Goal: Information Seeking & Learning: Learn about a topic

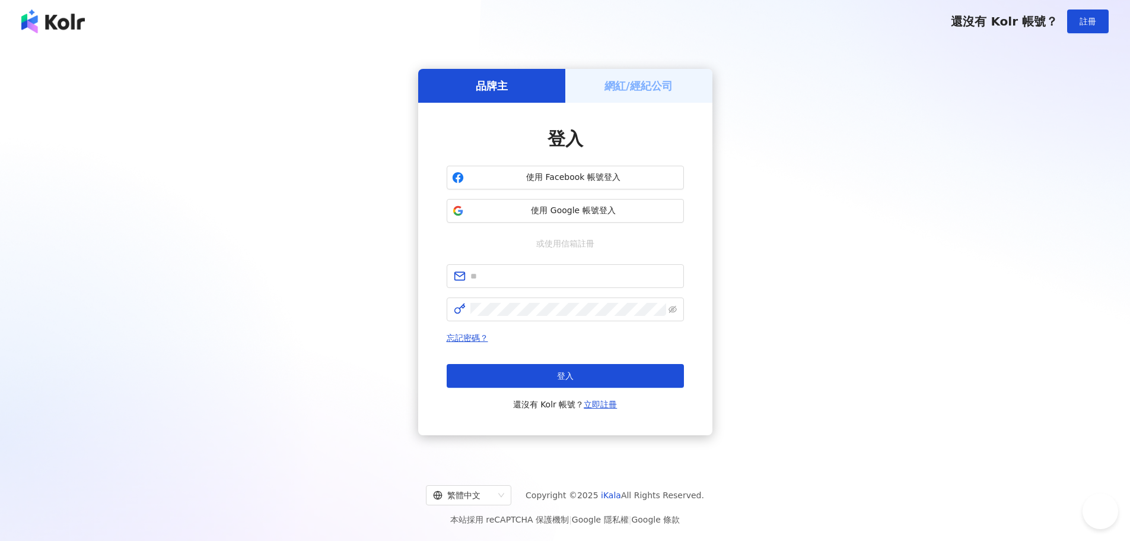
click at [565, 225] on div "登入 使用 Facebook 帳號登入 使用 Google 帳號登入 或使用信箱註冊 忘記密碼？ 登入 還沒有 Kolr 帳號？ 立即註冊" at bounding box center [565, 268] width 237 height 285
click at [565, 220] on button "使用 Google 帳號登入" at bounding box center [565, 211] width 237 height 24
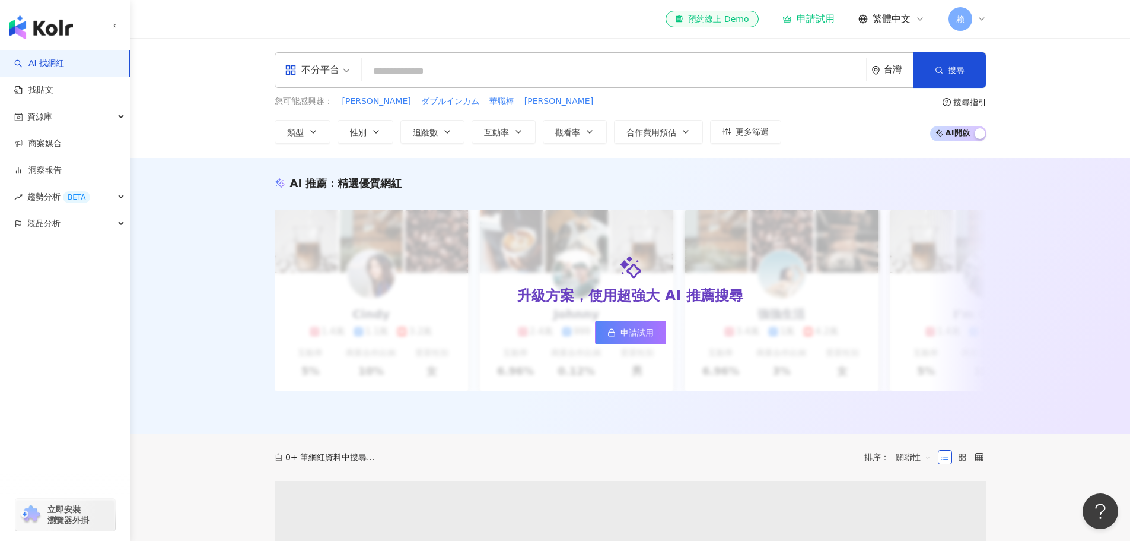
click at [487, 78] on input "search" at bounding box center [614, 71] width 495 height 23
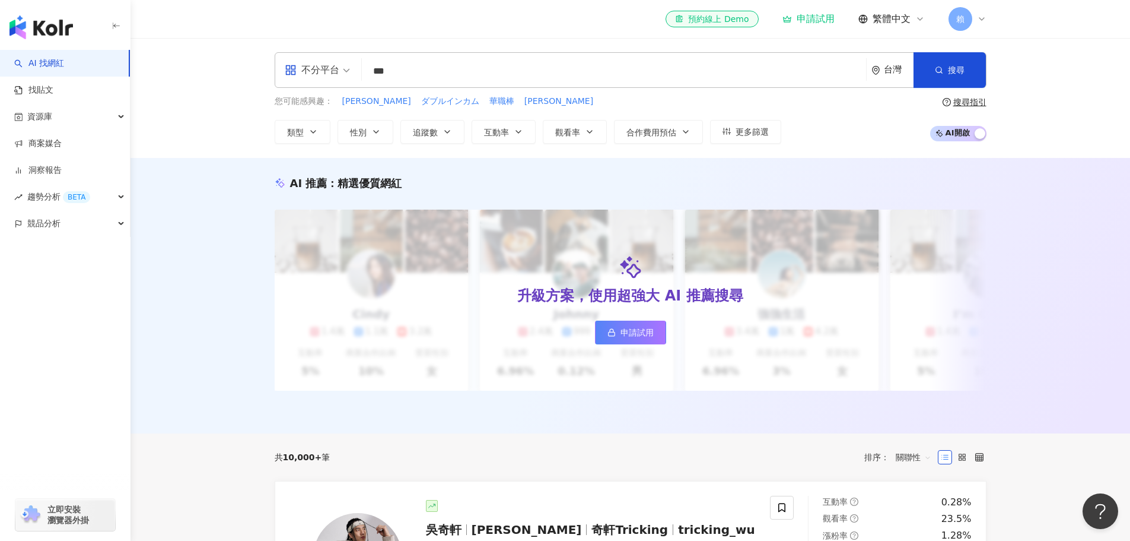
type input "***"
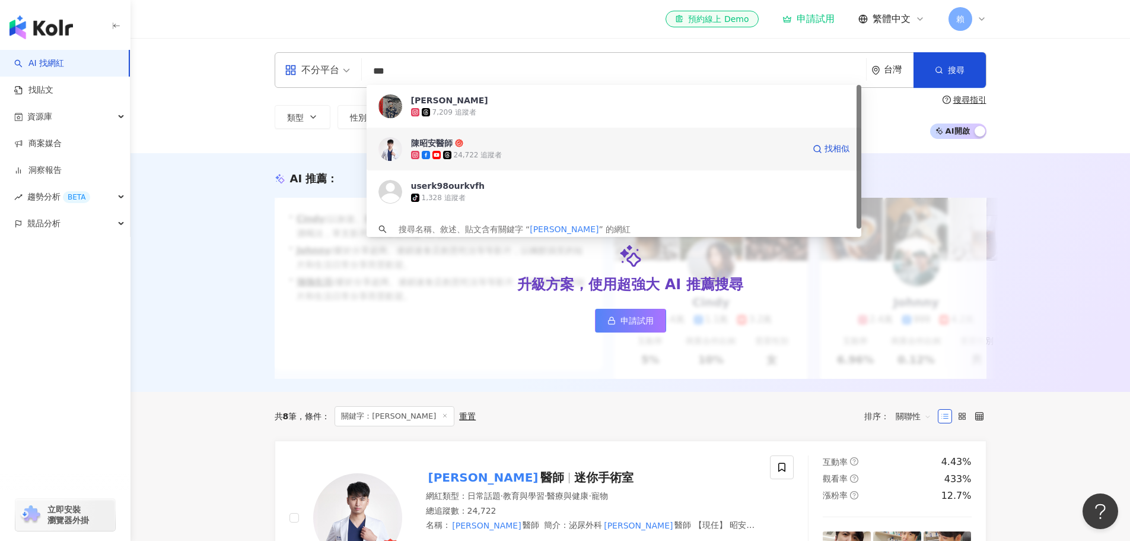
click at [457, 138] on span "陳昭安醫師" at bounding box center [607, 143] width 393 height 12
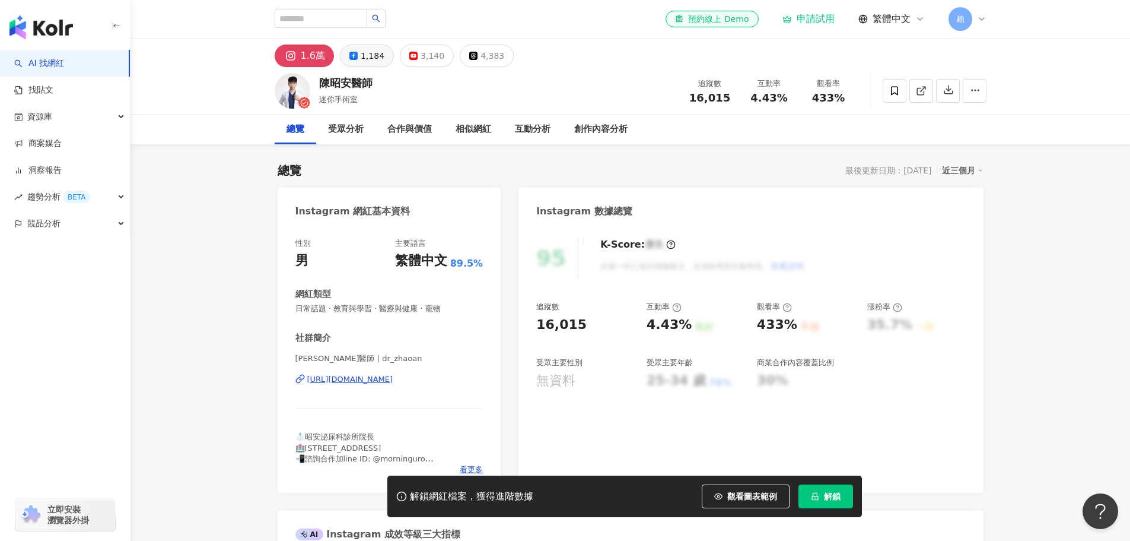
click at [373, 57] on div "1,184" at bounding box center [373, 55] width 24 height 17
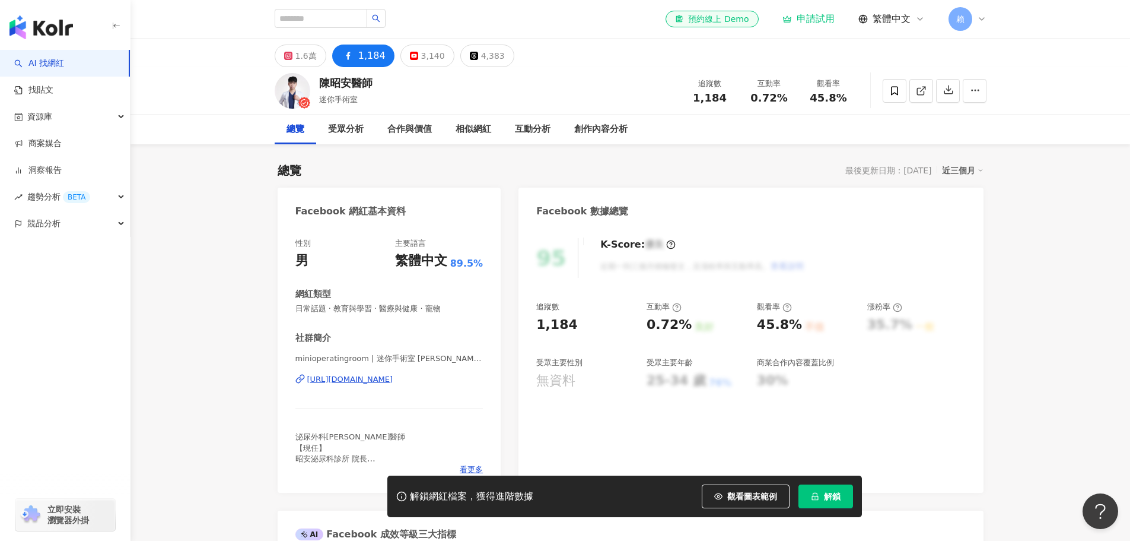
click at [299, 63] on div "1.6萬" at bounding box center [305, 55] width 21 height 17
click at [304, 56] on div "1.6萬" at bounding box center [305, 55] width 21 height 17
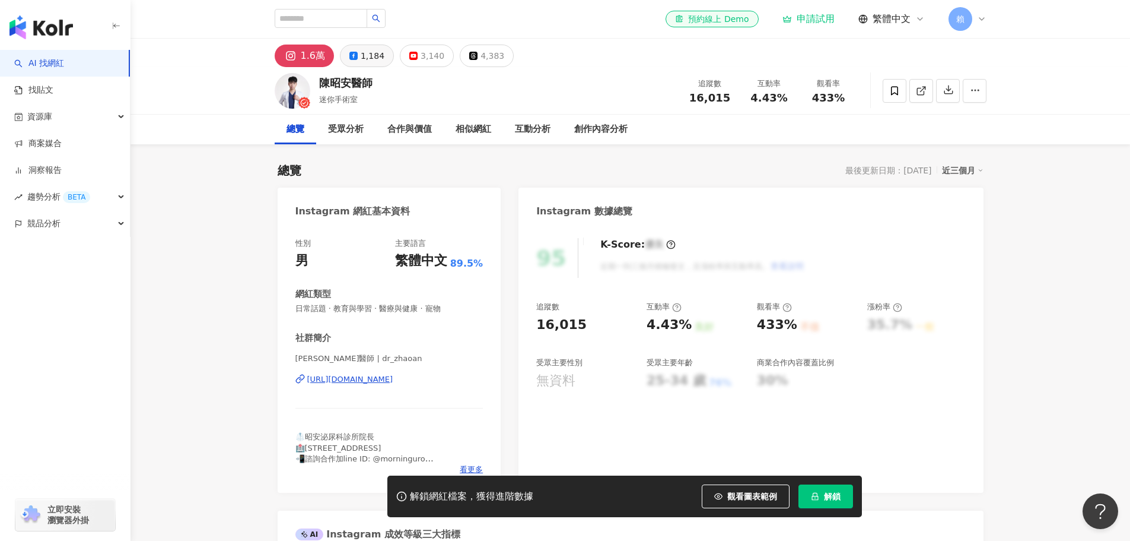
click at [361, 59] on div "1,184" at bounding box center [373, 55] width 24 height 17
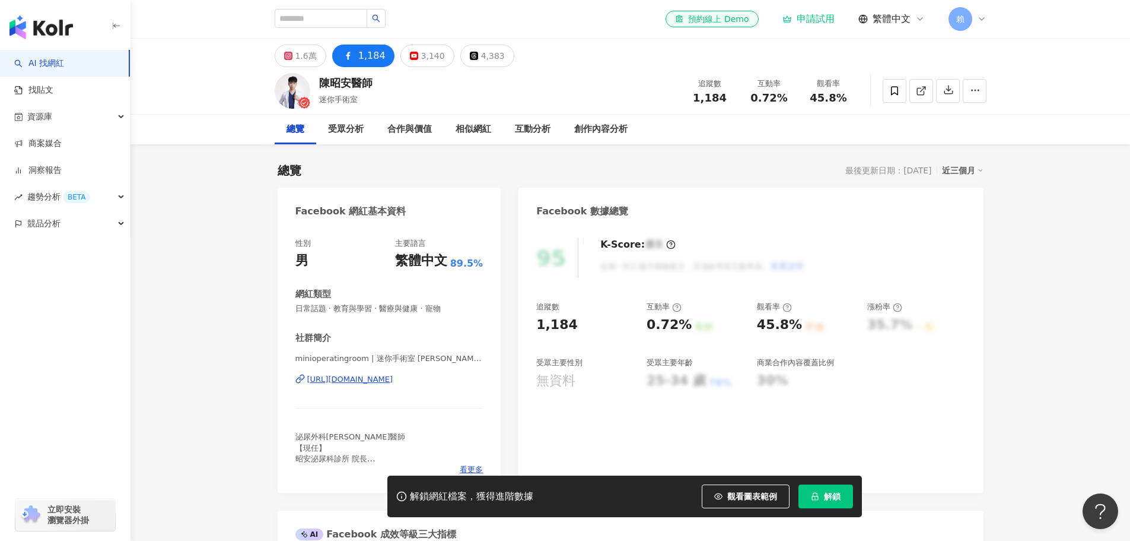
drag, startPoint x: 238, startPoint y: 267, endPoint x: 270, endPoint y: 244, distance: 39.2
click at [343, 132] on div "受眾分析" at bounding box center [346, 129] width 36 height 14
